Goal: Task Accomplishment & Management: Complete application form

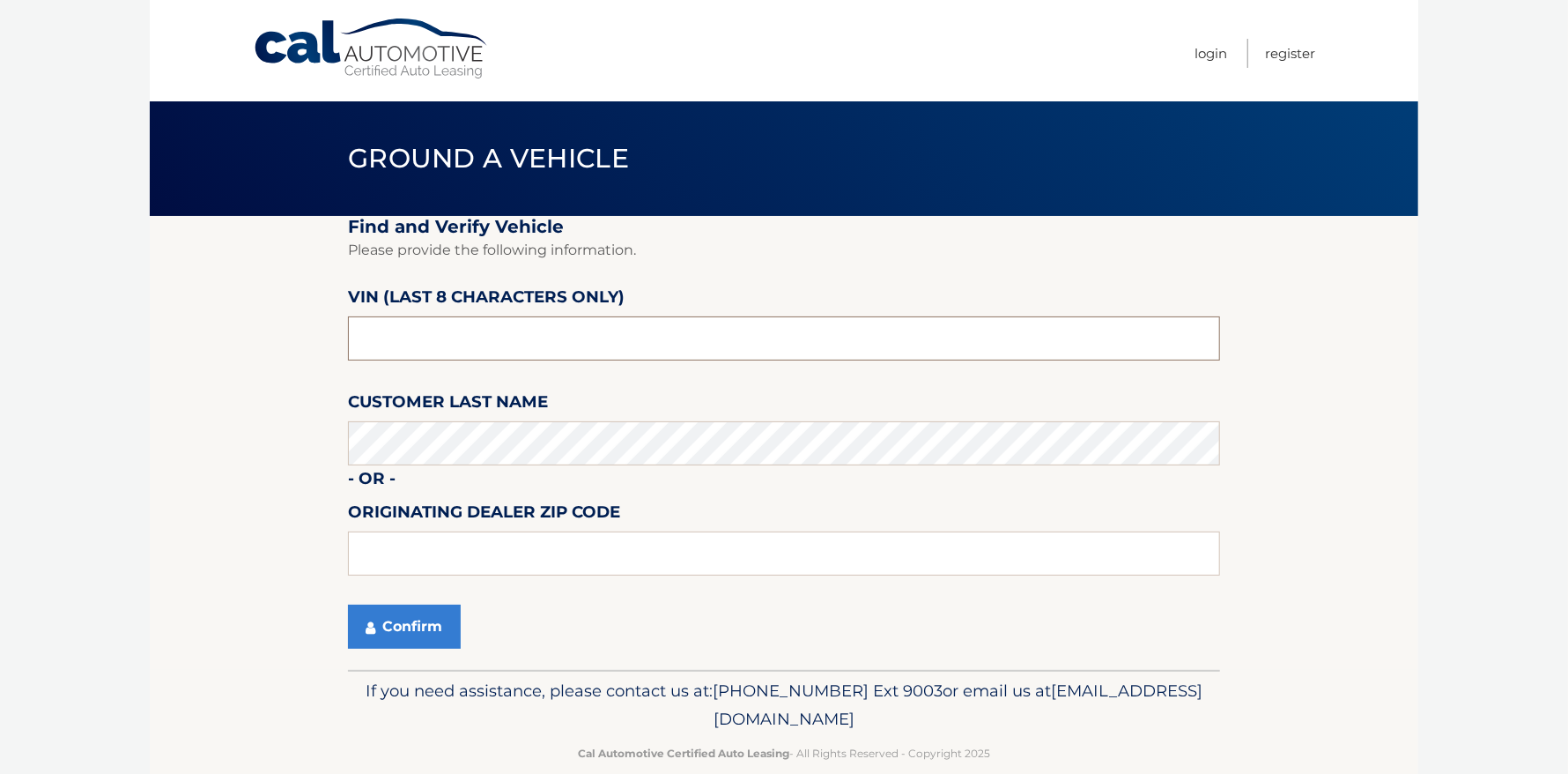
drag, startPoint x: 465, startPoint y: 333, endPoint x: 237, endPoint y: 308, distance: 229.4
click at [239, 309] on section "Find and Verify Vehicle Please provide the following information. VIN (last 8 c…" at bounding box center [784, 443] width 1269 height 454
type input "n*******"
type input "NC207934"
click at [396, 619] on button "Confirm" at bounding box center [404, 626] width 112 height 44
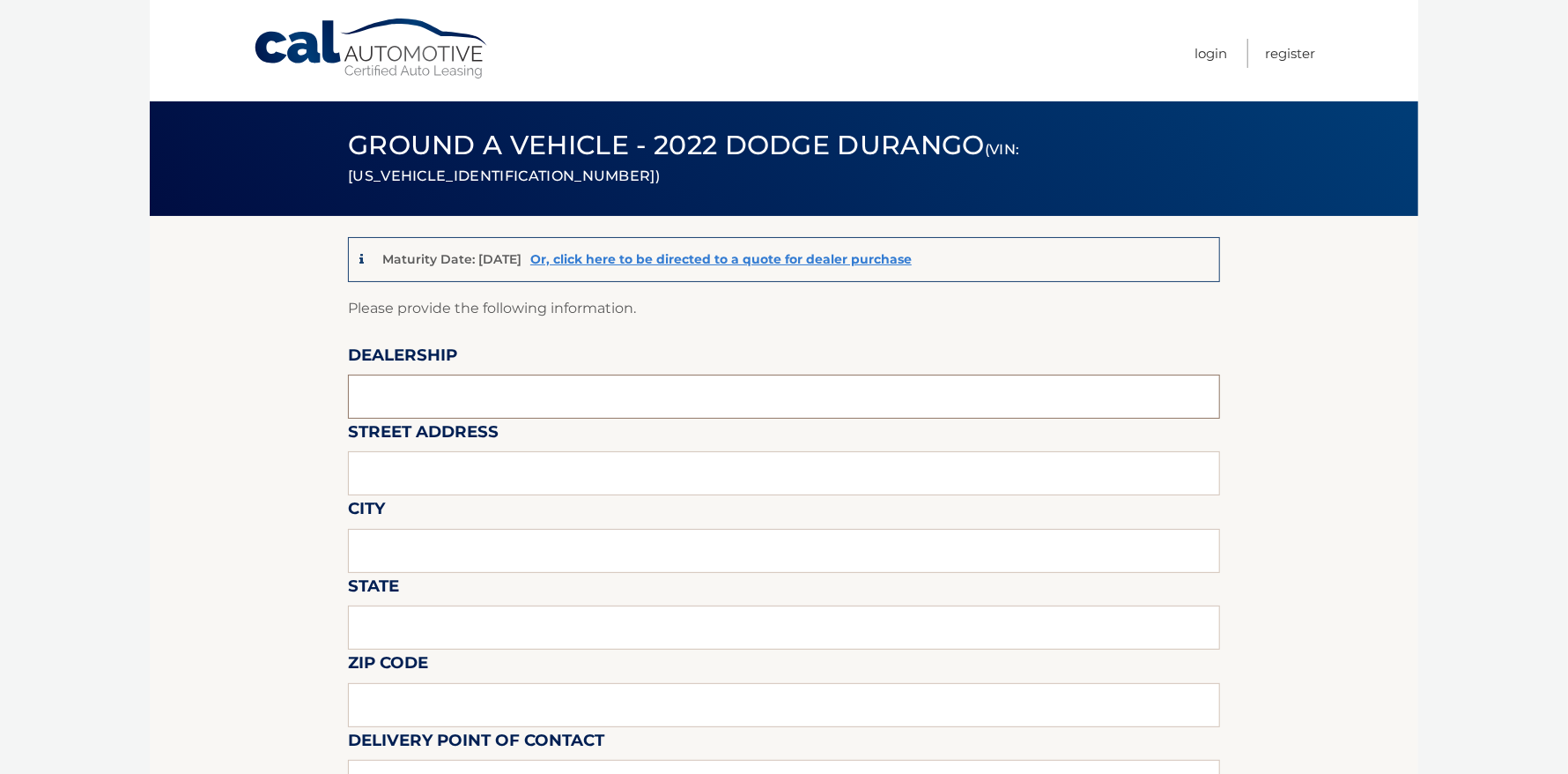
click at [546, 395] on input "text" at bounding box center [784, 397] width 872 height 44
type input "b"
type input "Brown's Automotive"
type input "1900 Rt. 112"
click at [503, 540] on input "text" at bounding box center [784, 551] width 872 height 44
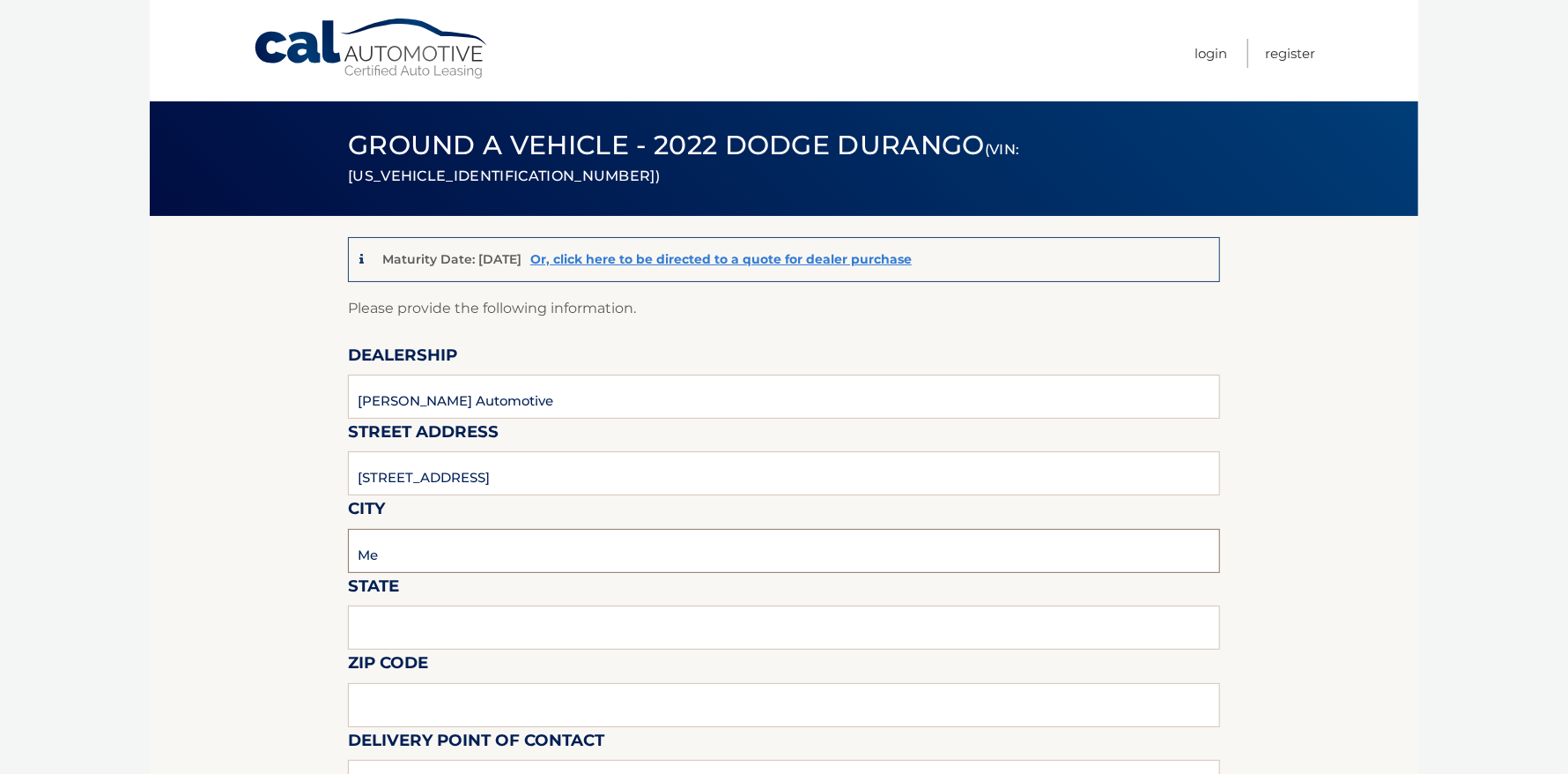
type input "Medford"
type input "New York"
type input "11763"
type input "krystin burke"
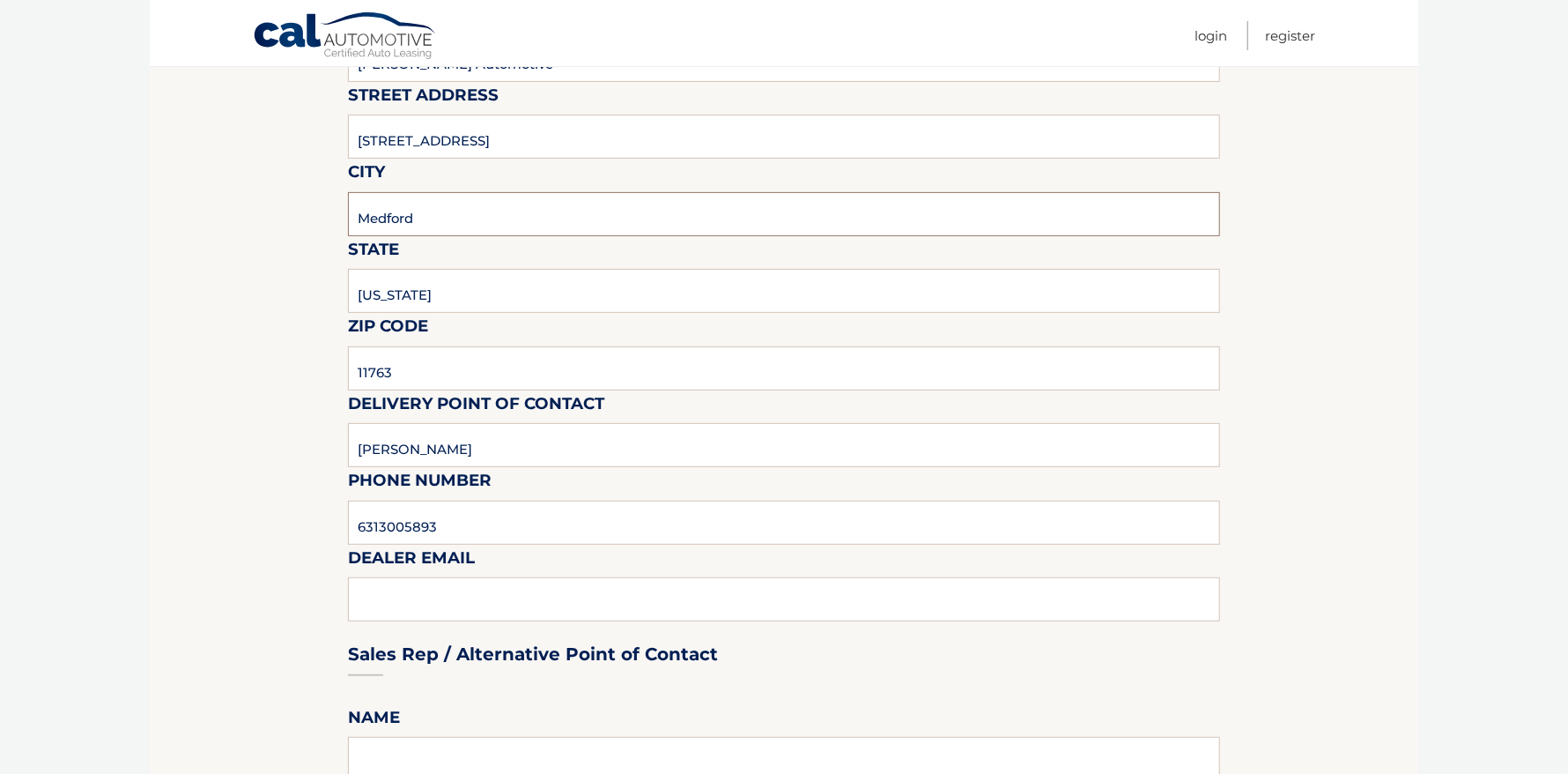
scroll to position [440, 0]
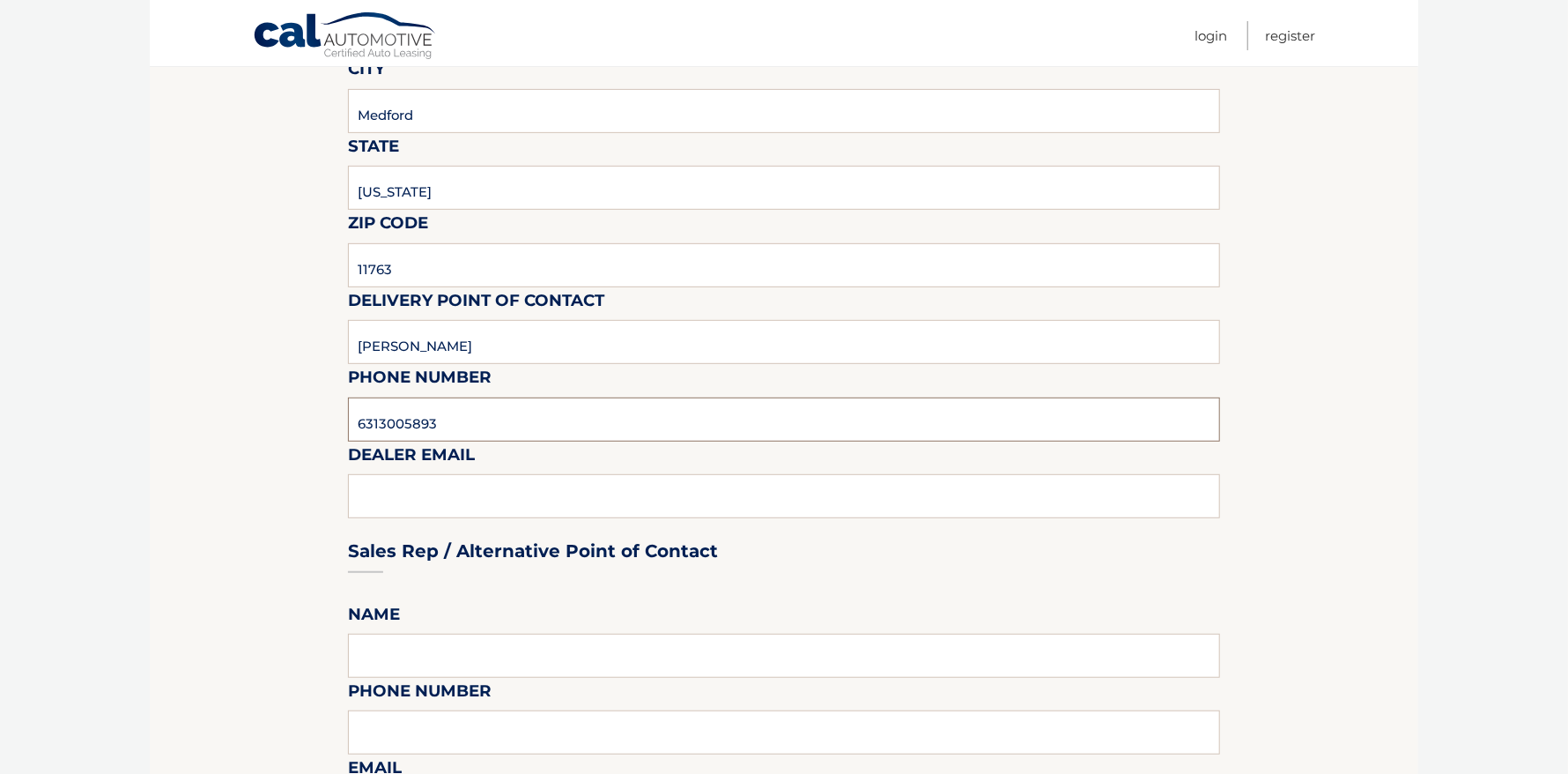
drag, startPoint x: 471, startPoint y: 422, endPoint x: 323, endPoint y: 405, distance: 149.0
click at [323, 405] on section "Maturity Date: 01/10/2026 Or, click here to be directed to a quote for dealer p…" at bounding box center [784, 741] width 1269 height 1931
type input "631-730-5858"
click at [465, 503] on div "Sales Rep / Alternative Point of Contact" at bounding box center [784, 517] width 872 height 124
click at [443, 494] on div "Sales Rep / Alternative Point of Contact" at bounding box center [784, 517] width 872 height 124
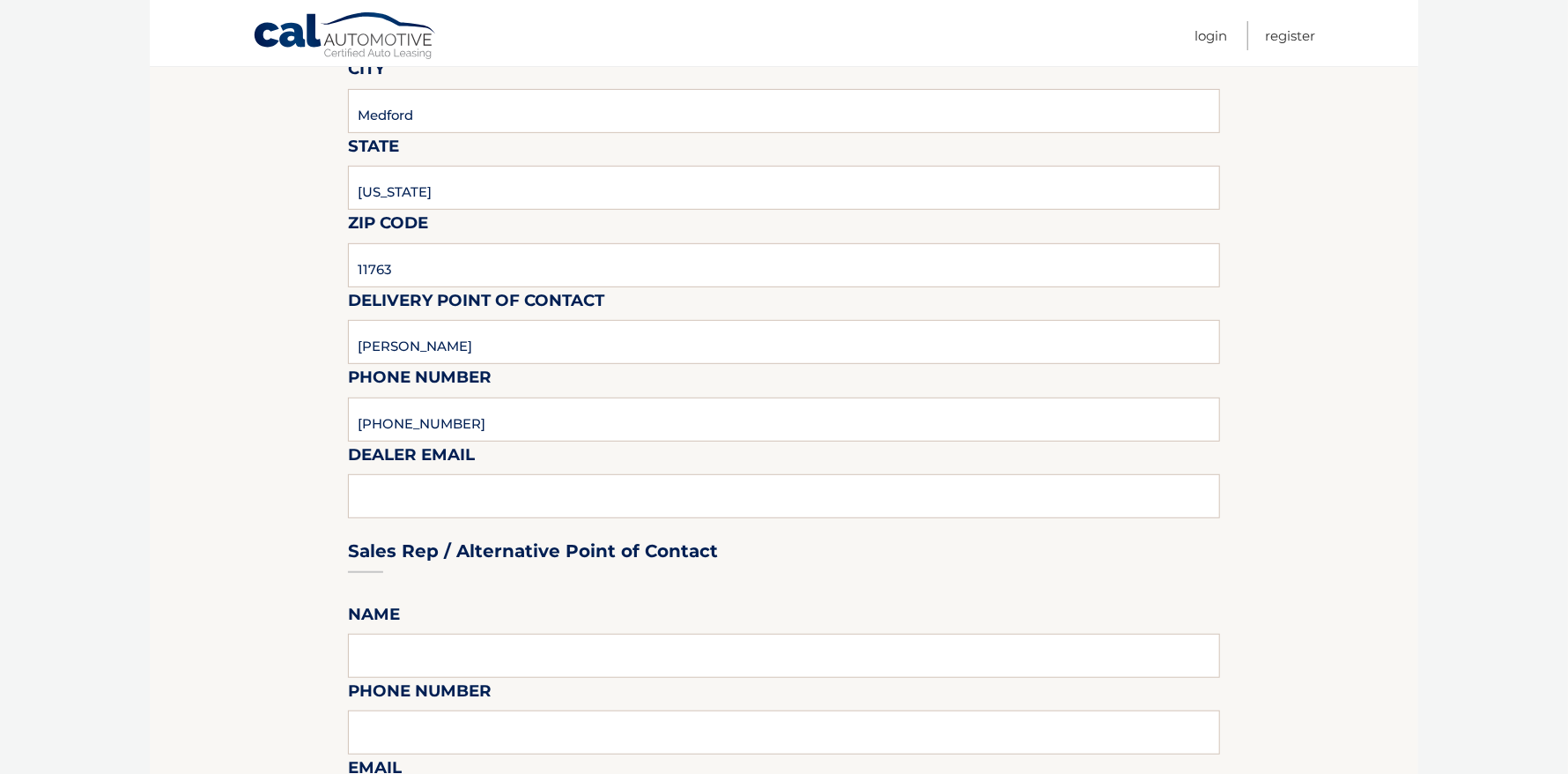
click at [506, 492] on div "Sales Rep / Alternative Point of Contact" at bounding box center [784, 517] width 872 height 124
click at [505, 495] on div "Sales Rep / Alternative Point of Contact" at bounding box center [784, 517] width 872 height 124
click at [411, 493] on div "Sales Rep / Alternative Point of Contact" at bounding box center [784, 517] width 872 height 124
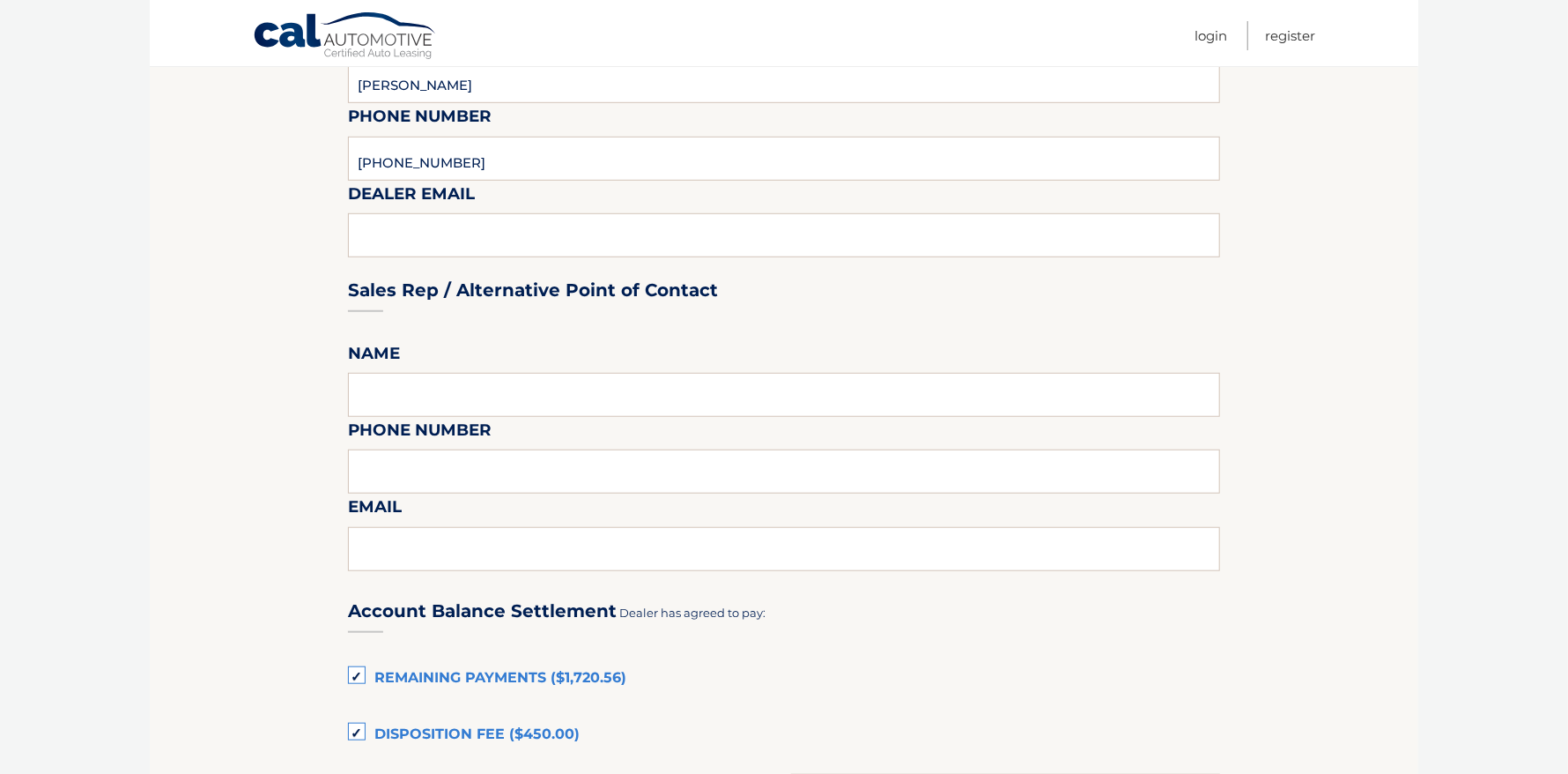
scroll to position [704, 0]
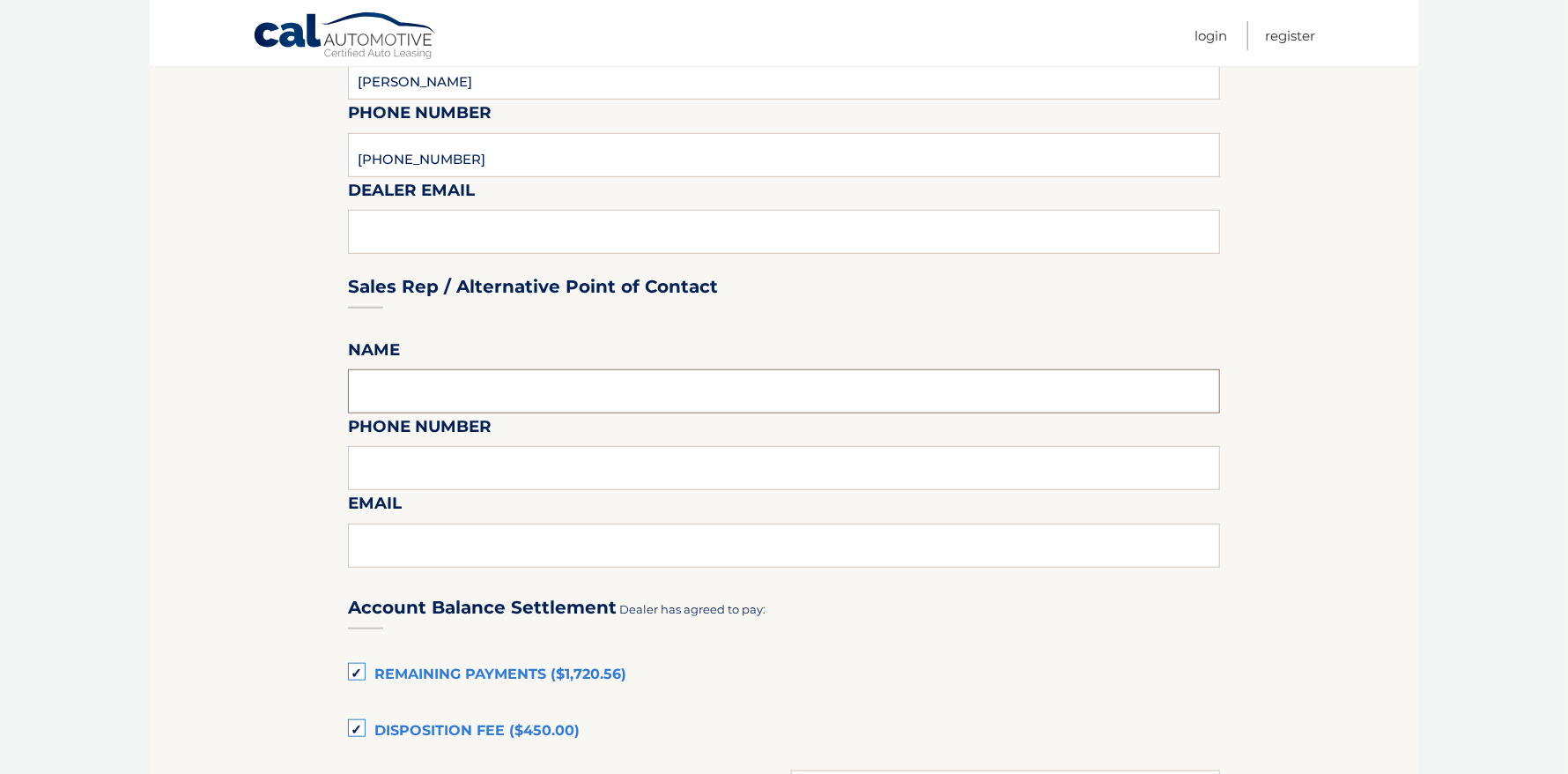
click at [410, 397] on input "text" at bounding box center [784, 391] width 872 height 44
type input "krystin burke"
drag, startPoint x: 498, startPoint y: 465, endPoint x: 285, endPoint y: 450, distance: 213.5
click at [287, 451] on section "Maturity Date: 01/10/2026 Or, click here to be directed to a quote for dealer p…" at bounding box center [784, 477] width 1269 height 1931
type input "631-730-5858"
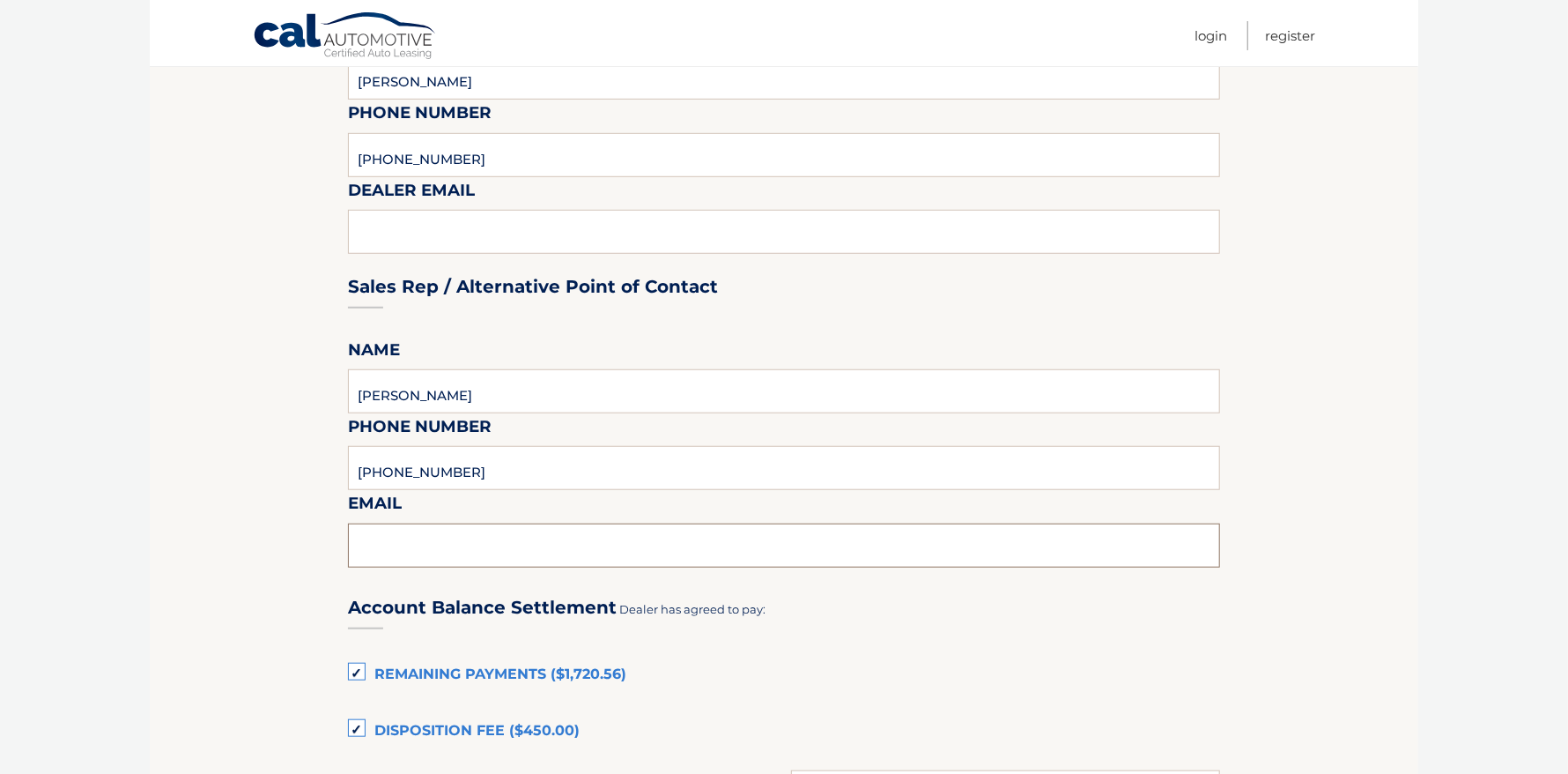
click at [430, 544] on input "text" at bounding box center [784, 545] width 872 height 44
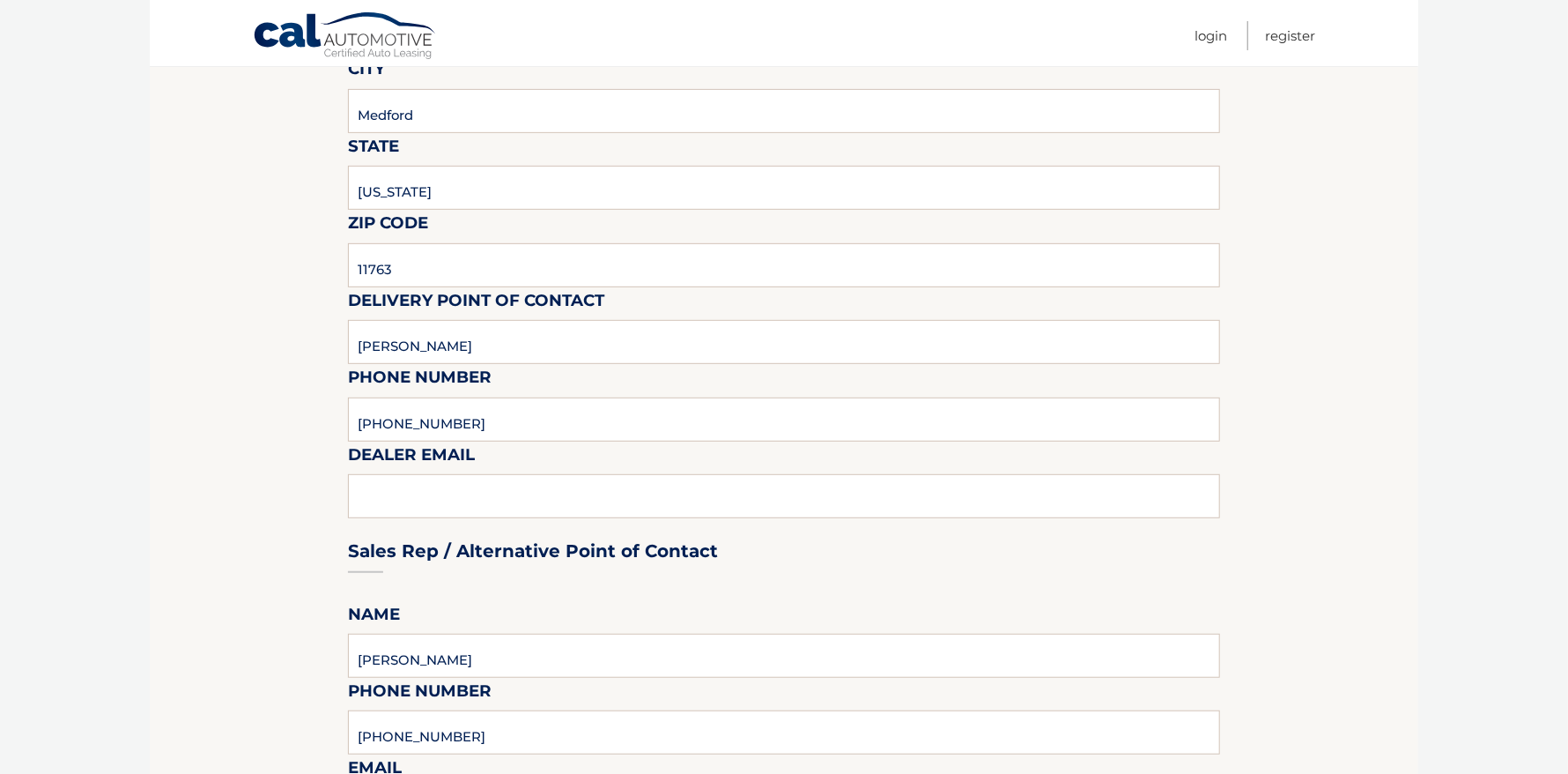
type input "kburke@brownsjeep.com"
click at [406, 489] on div "Sales Rep / Alternative Point of Contact" at bounding box center [784, 517] width 872 height 124
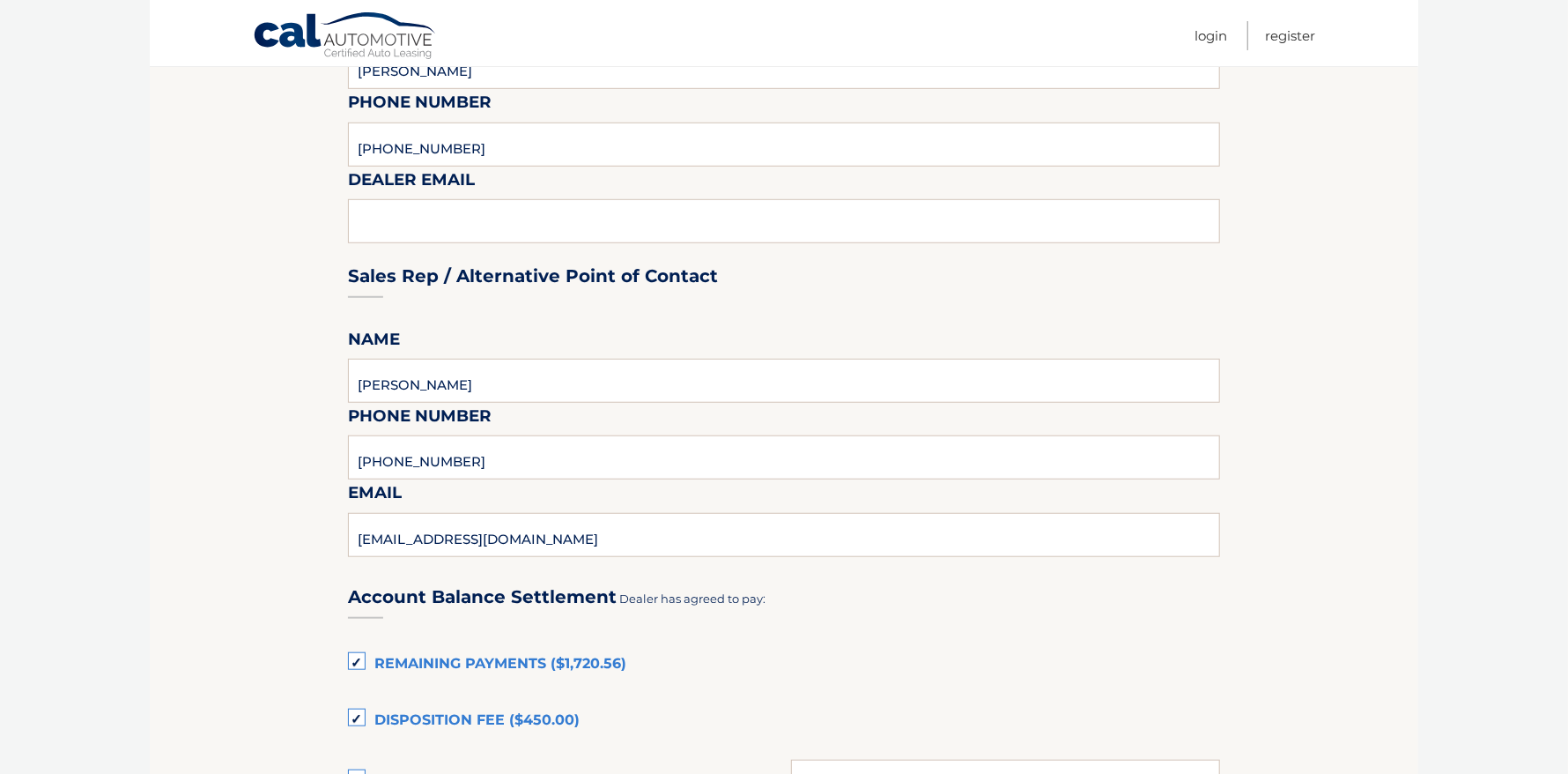
scroll to position [880, 0]
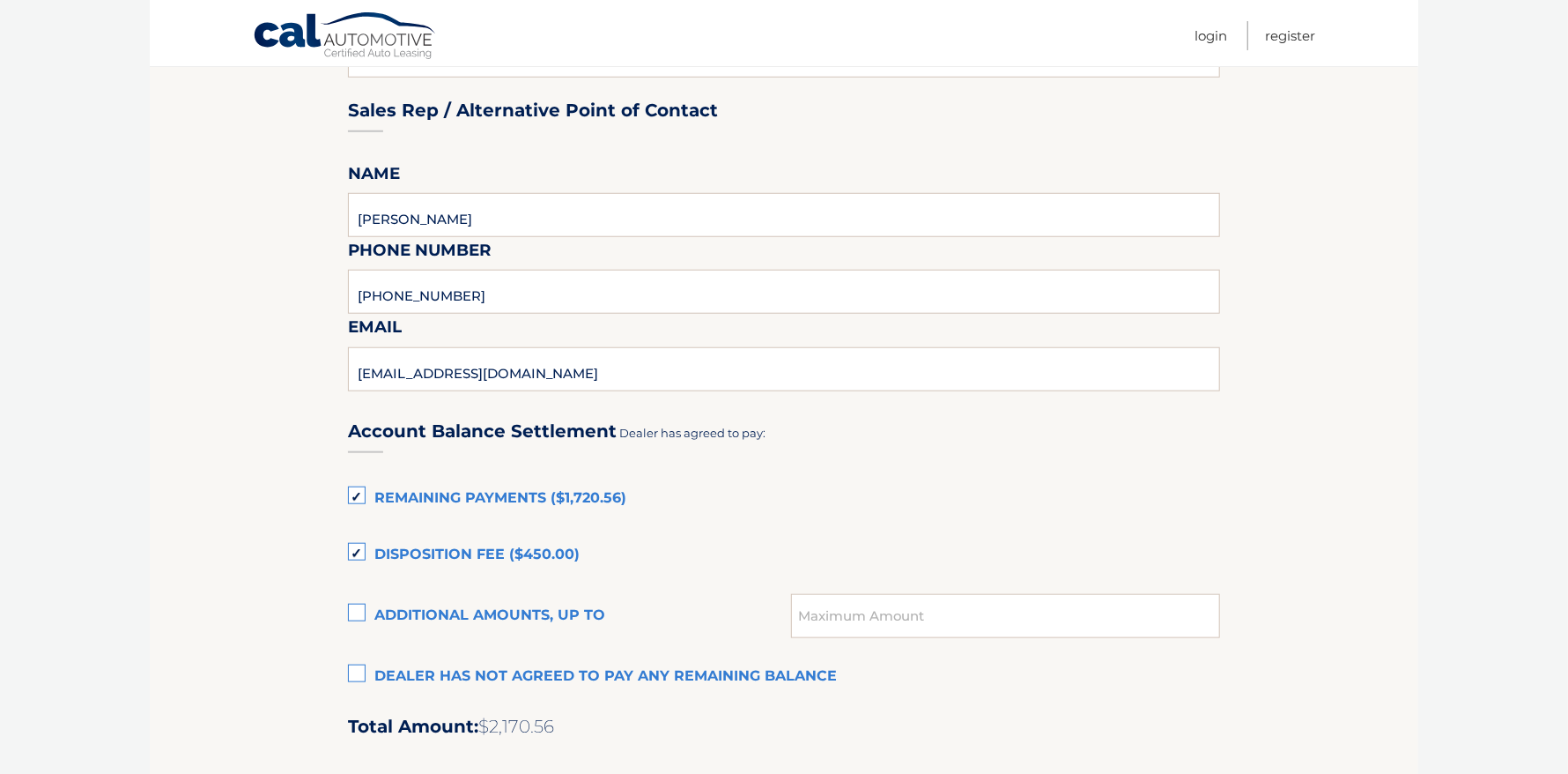
click at [352, 545] on label "Disposition Fee ($450.00)" at bounding box center [784, 555] width 872 height 35
click at [0, 0] on input "Disposition Fee ($450.00)" at bounding box center [0, 0] width 0 height 0
click at [354, 609] on label "Additional amounts, up to" at bounding box center [570, 616] width 443 height 35
click at [0, 0] on input "Additional amounts, up to" at bounding box center [0, 0] width 0 height 0
click at [969, 602] on input "text" at bounding box center [1005, 616] width 429 height 44
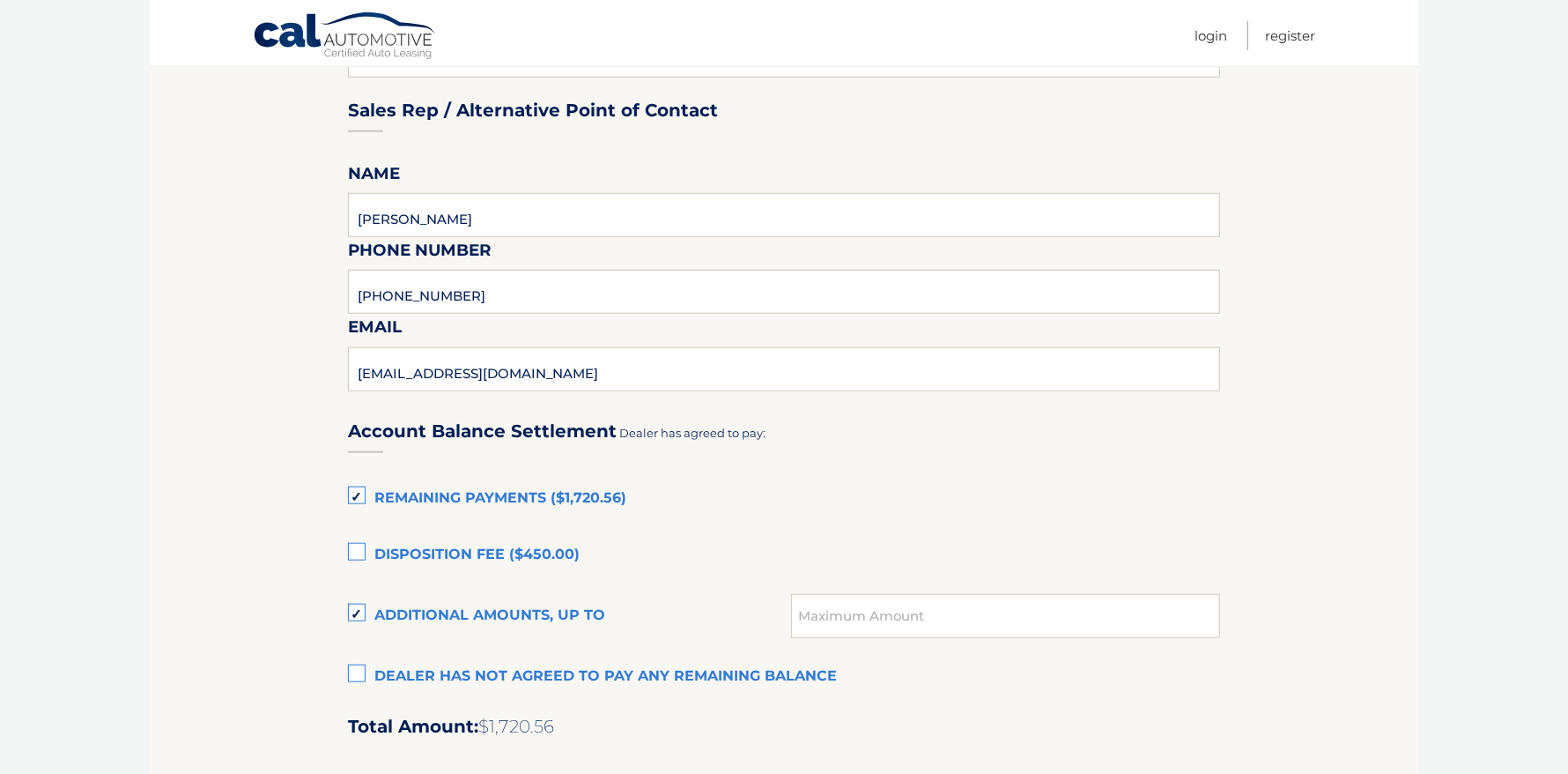
click at [356, 609] on label "Additional amounts, up to" at bounding box center [570, 616] width 443 height 35
click at [0, 0] on input "Additional amounts, up to" at bounding box center [0, 0] width 0 height 0
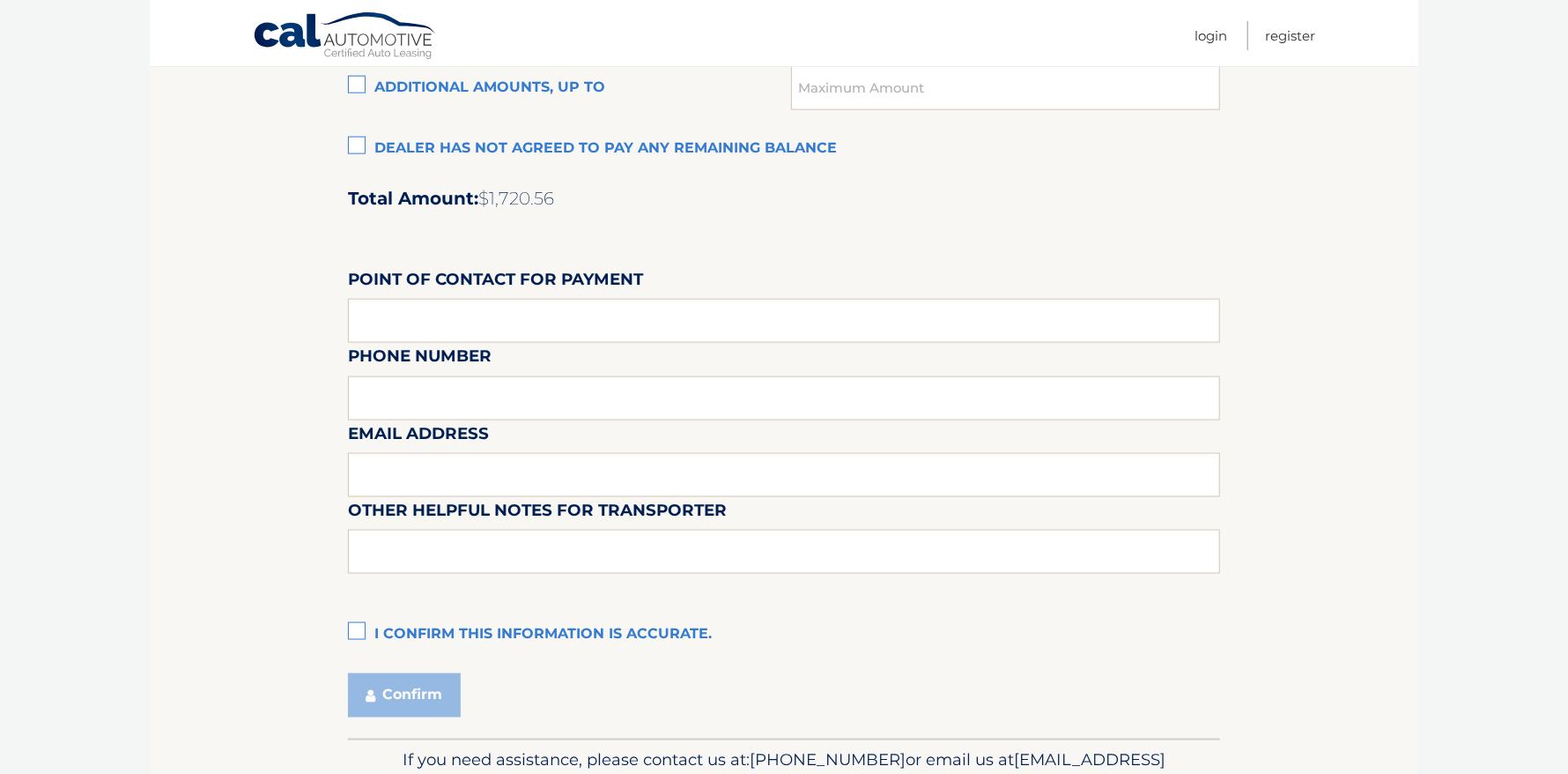
scroll to position [1409, 0]
click at [465, 313] on input "text" at bounding box center [784, 319] width 872 height 44
click at [423, 318] on input "text" at bounding box center [784, 319] width 872 height 44
type input "Scott N"
type input "631-289-8500"
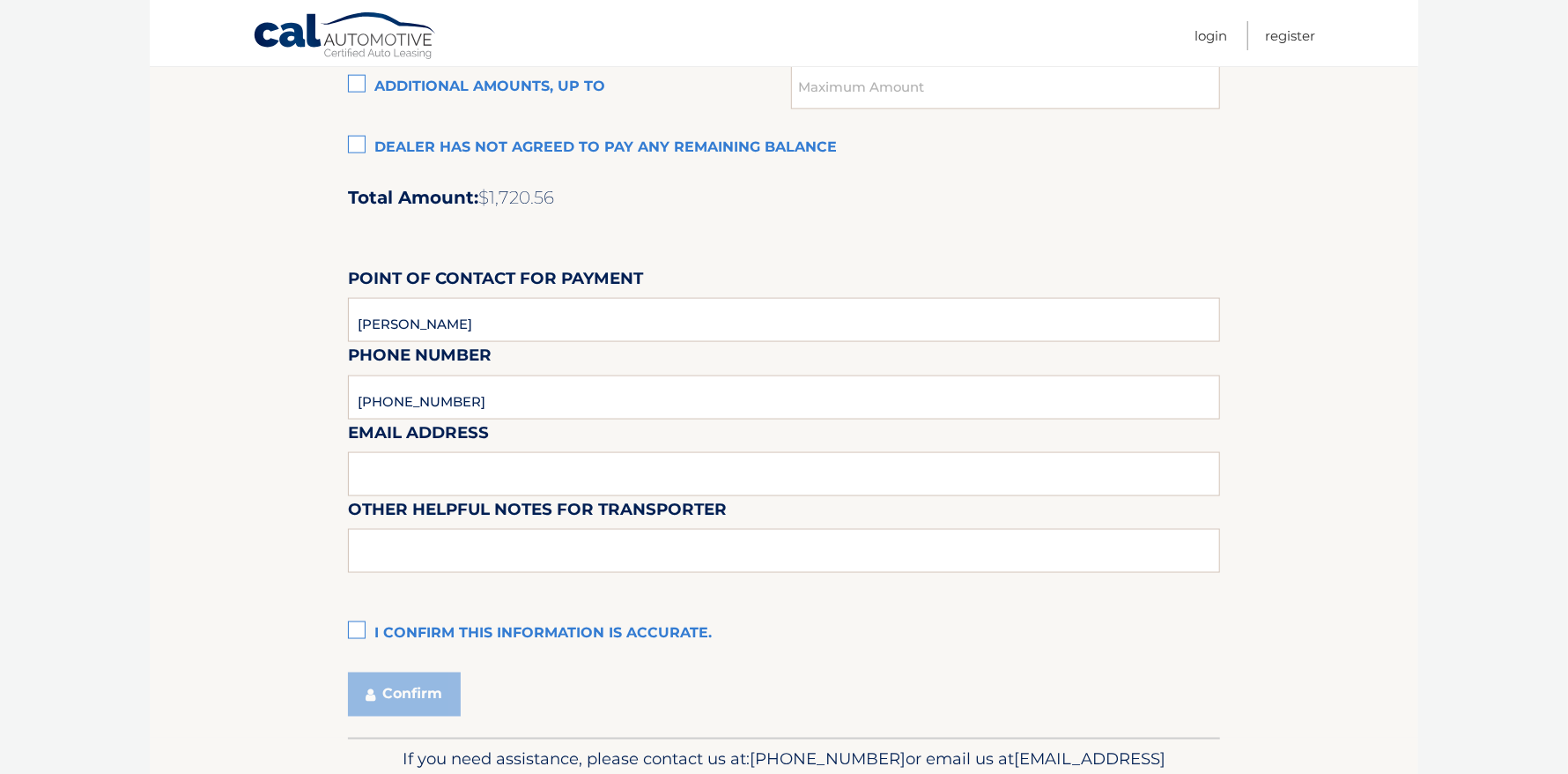
drag, startPoint x: 355, startPoint y: 626, endPoint x: 517, endPoint y: 589, distance: 166.2
click at [355, 627] on label "I confirm this information is accurate." at bounding box center [784, 633] width 872 height 35
click at [0, 0] on input "I confirm this information is accurate." at bounding box center [0, 0] width 0 height 0
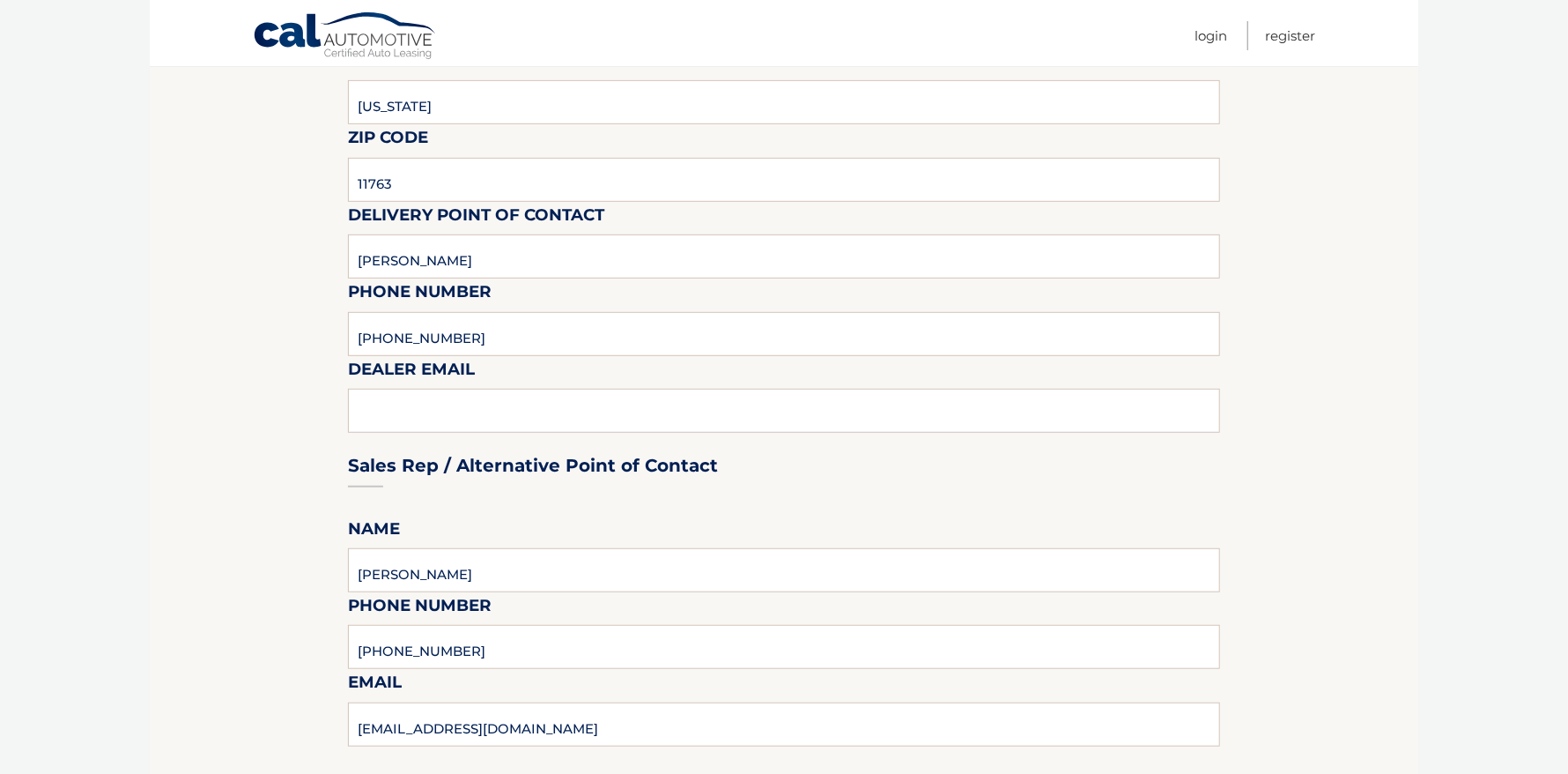
scroll to position [529, 0]
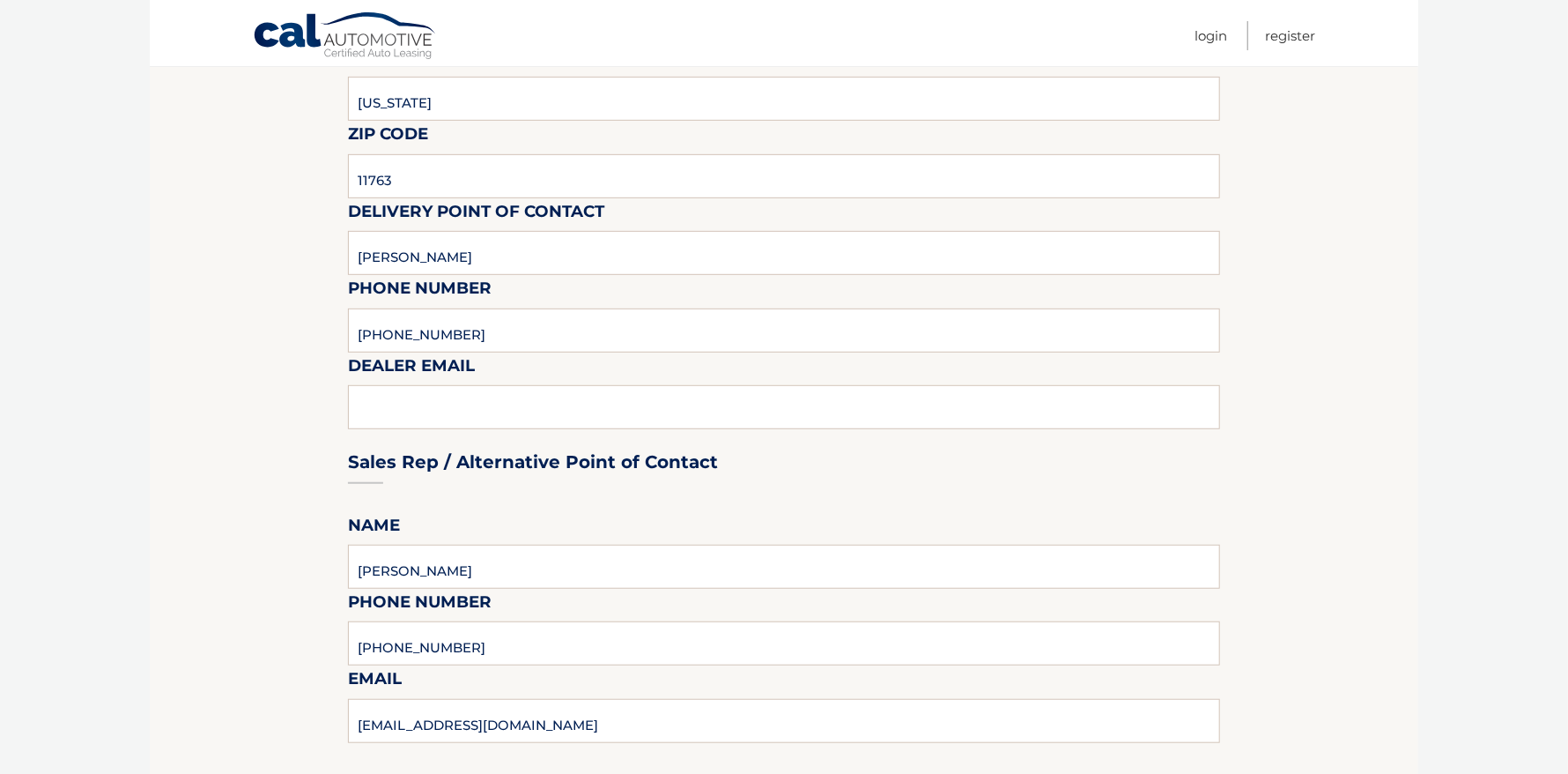
click at [239, 195] on section "Maturity Date: 01/10/2026 Or, click here to be directed to a quote for dealer p…" at bounding box center [784, 652] width 1269 height 1931
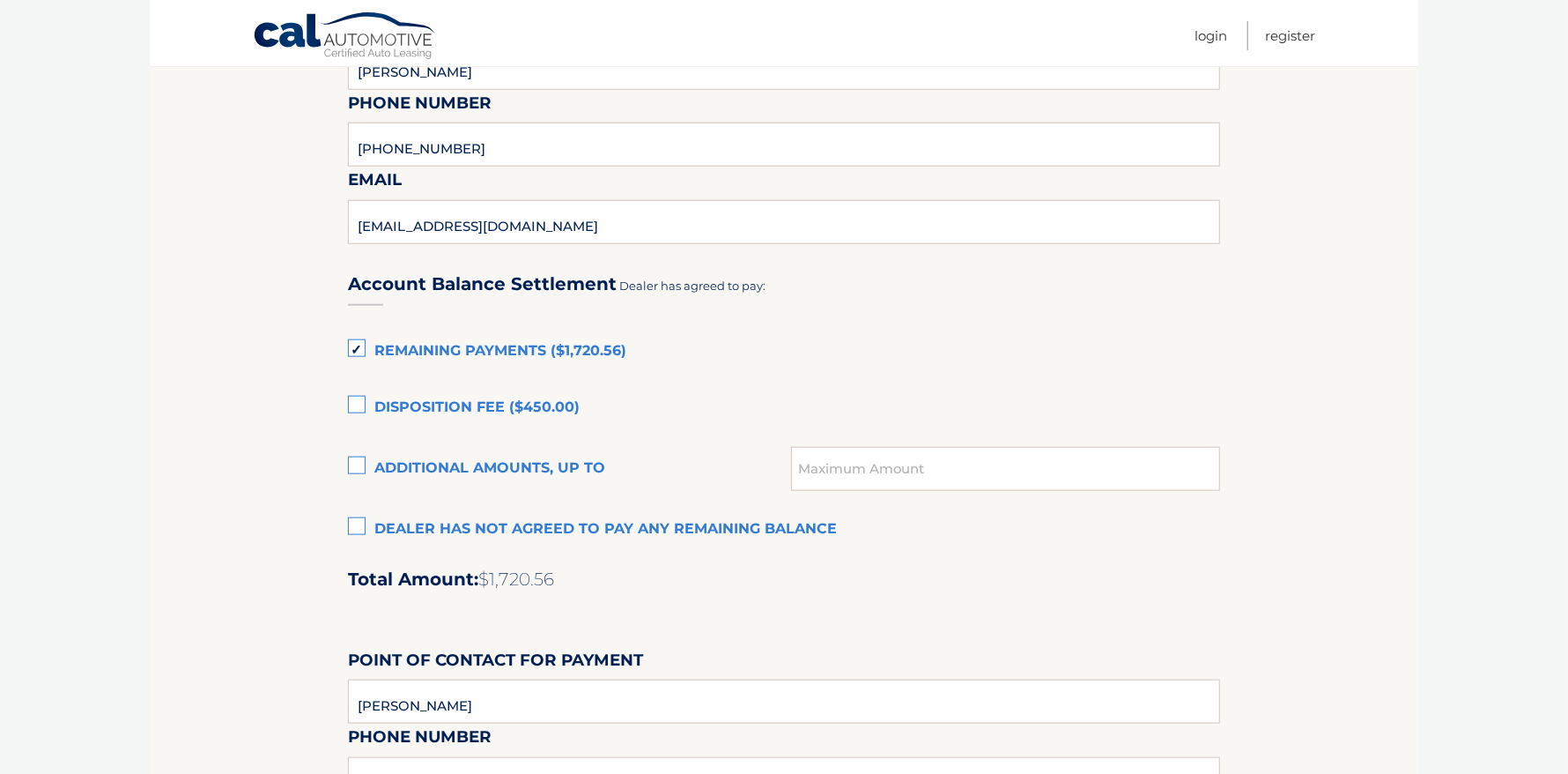
scroll to position [1058, 0]
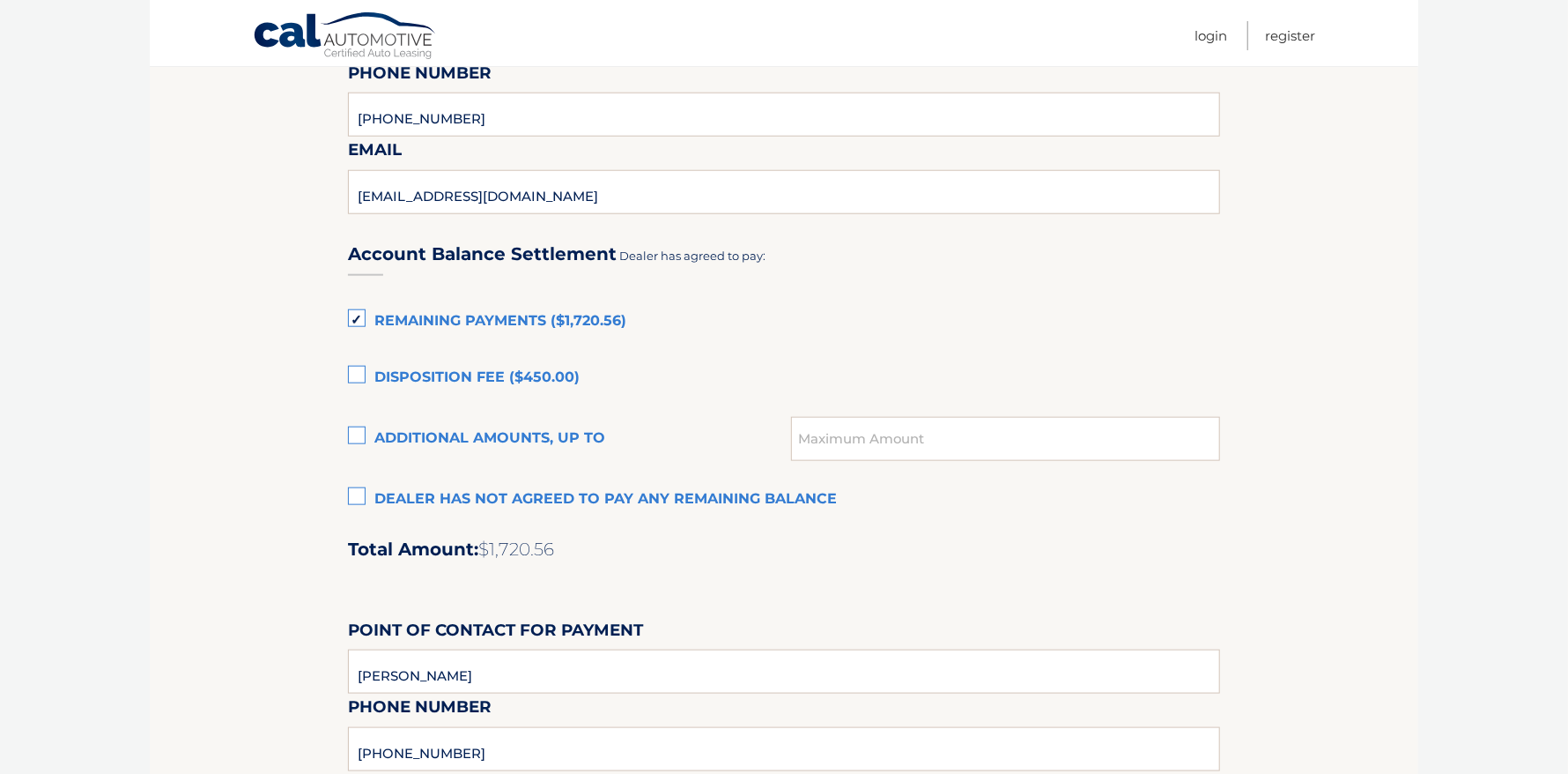
click at [213, 245] on section "Maturity Date: 01/10/2026 Or, click here to be directed to a quote for dealer p…" at bounding box center [784, 123] width 1269 height 1931
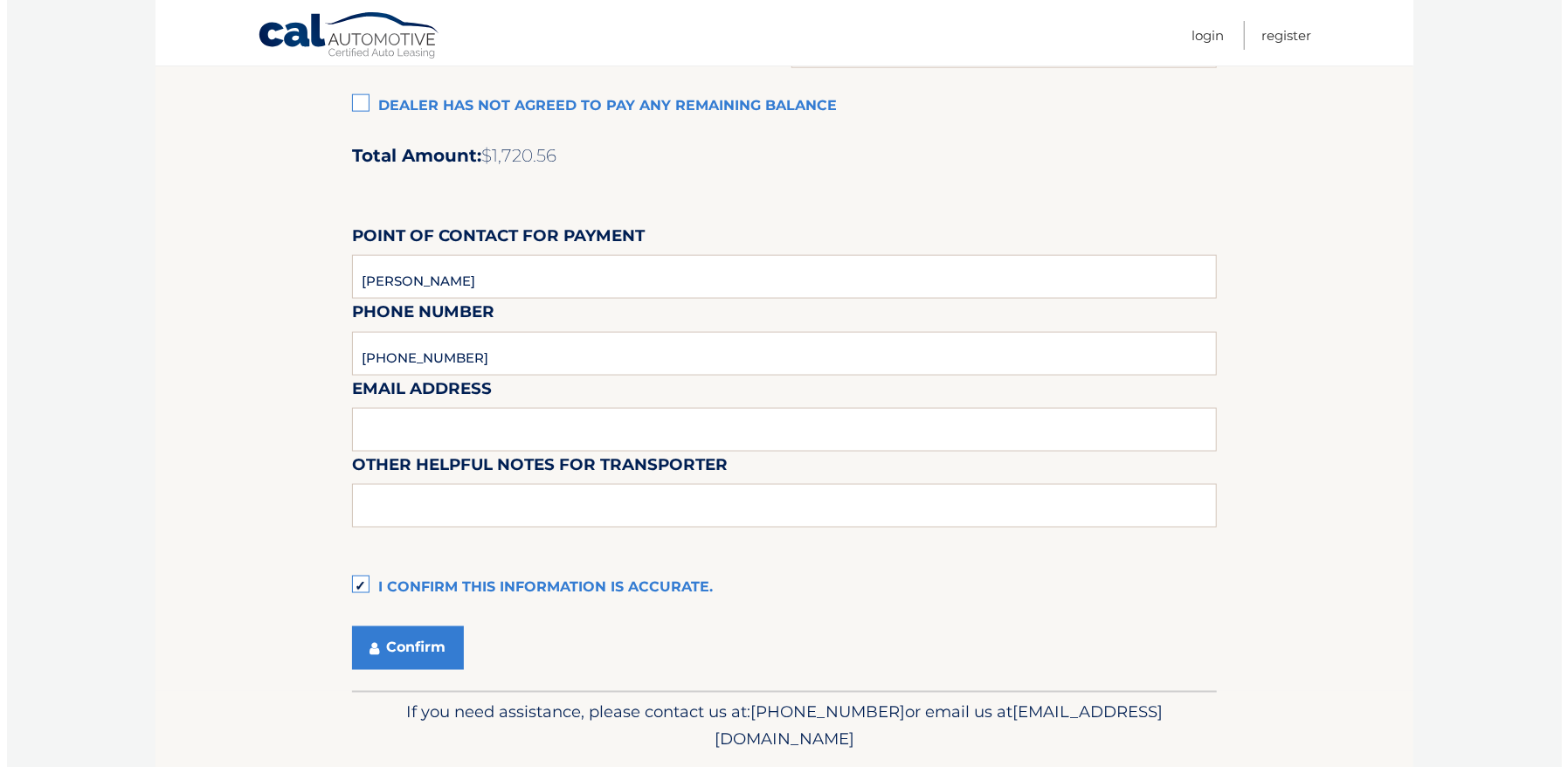
scroll to position [1492, 0]
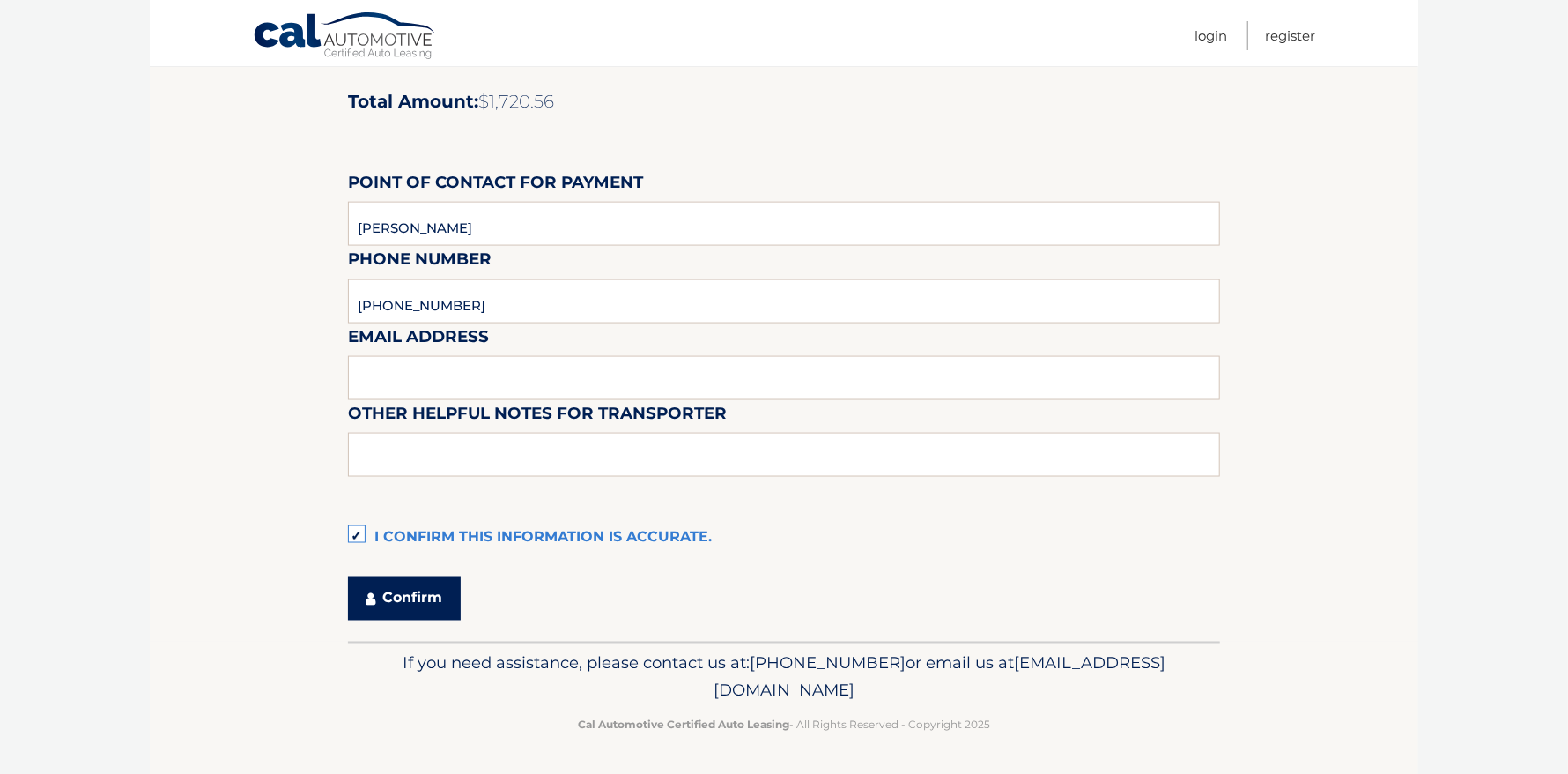
click at [428, 596] on button "Confirm" at bounding box center [404, 598] width 112 height 44
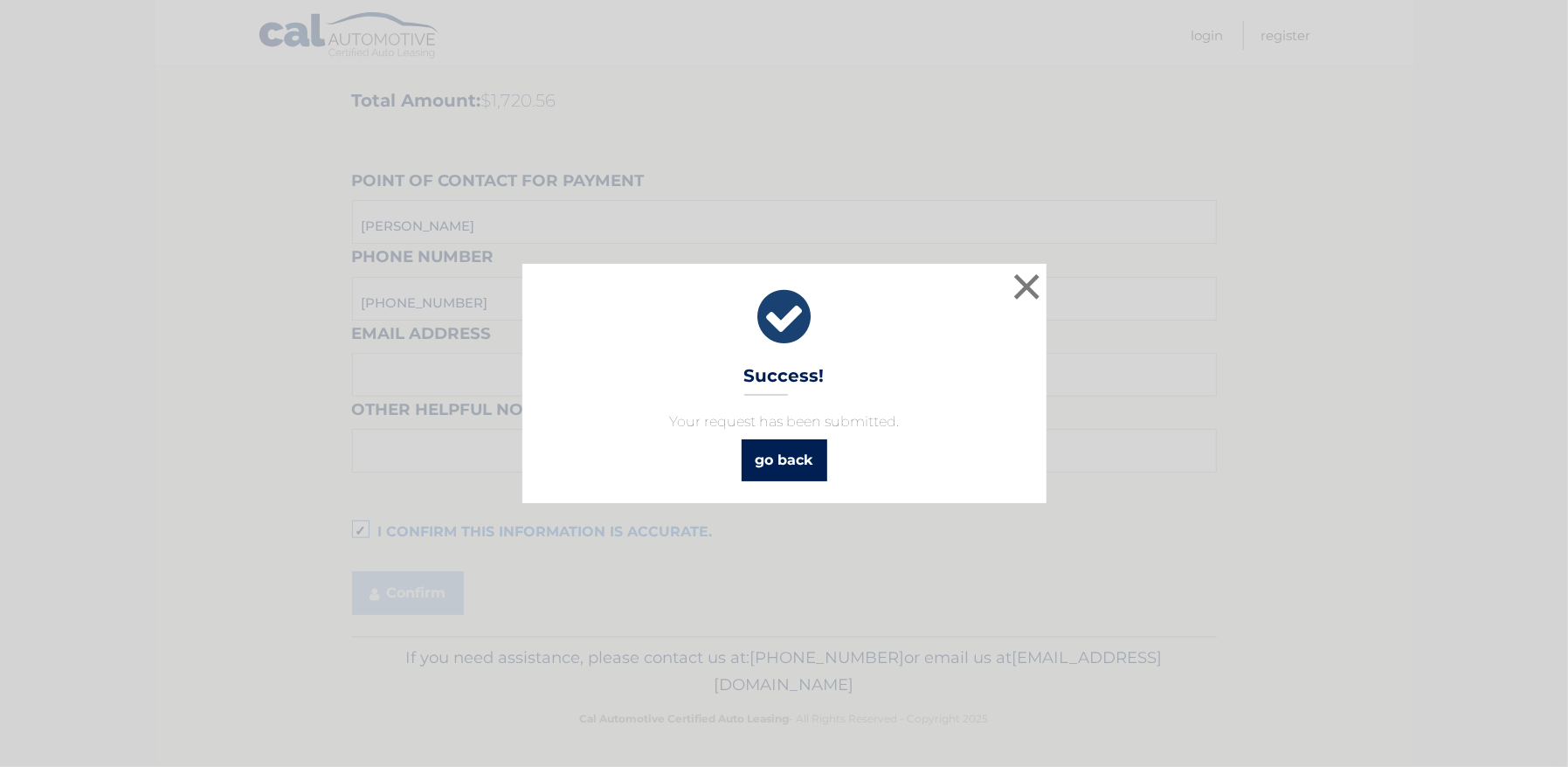
click at [773, 462] on link "go back" at bounding box center [784, 460] width 85 height 42
